Goal: Find specific page/section: Find specific page/section

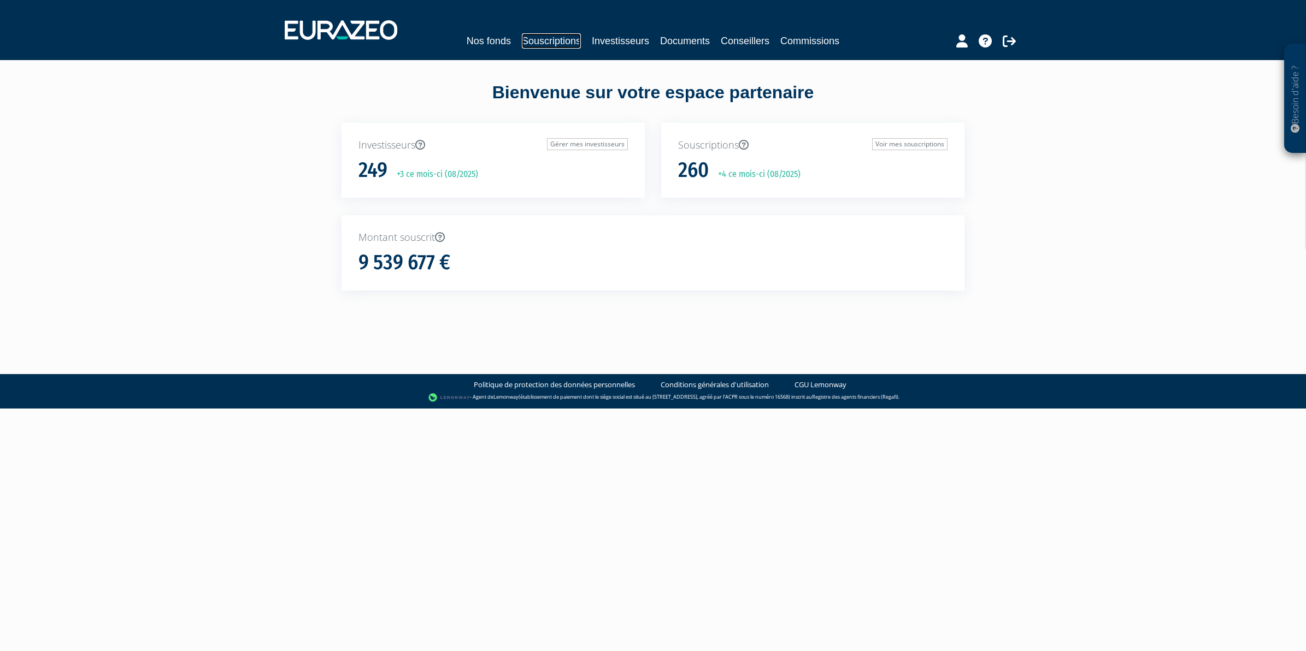
click at [556, 48] on link "Souscriptions" at bounding box center [551, 40] width 59 height 15
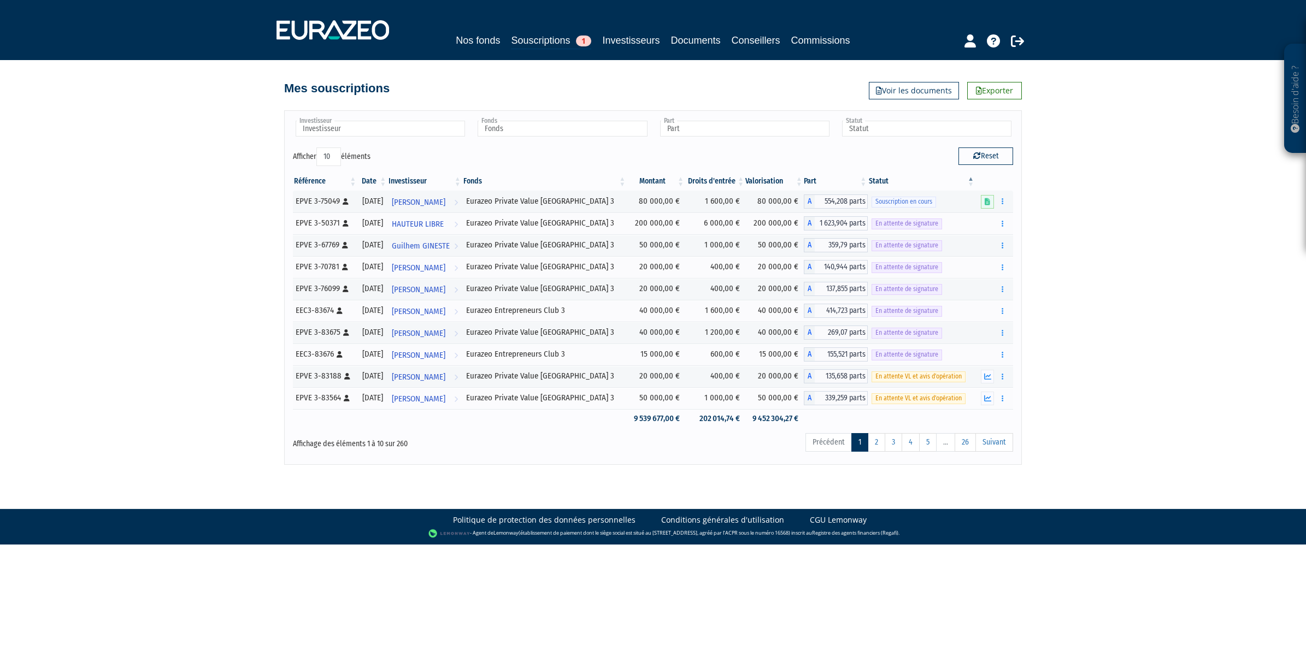
click at [910, 185] on th "Statut" at bounding box center [922, 181] width 108 height 19
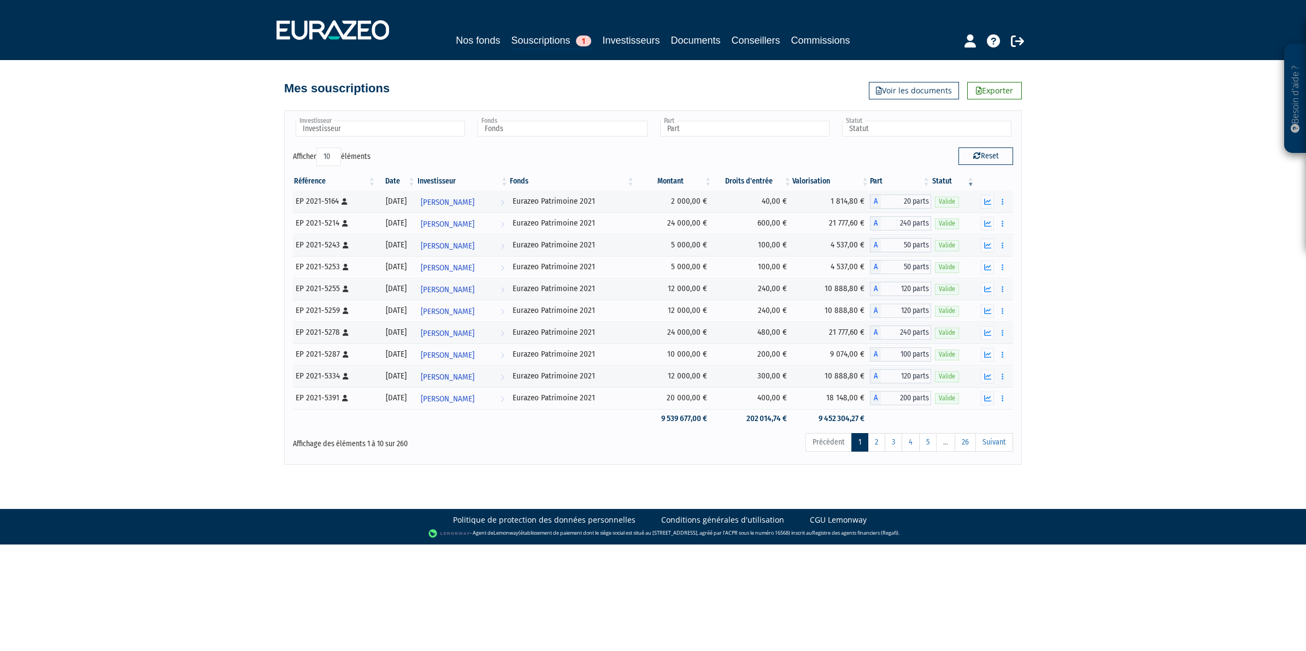
click at [954, 182] on th "Statut" at bounding box center [953, 181] width 44 height 19
